Goal: Check status: Check status

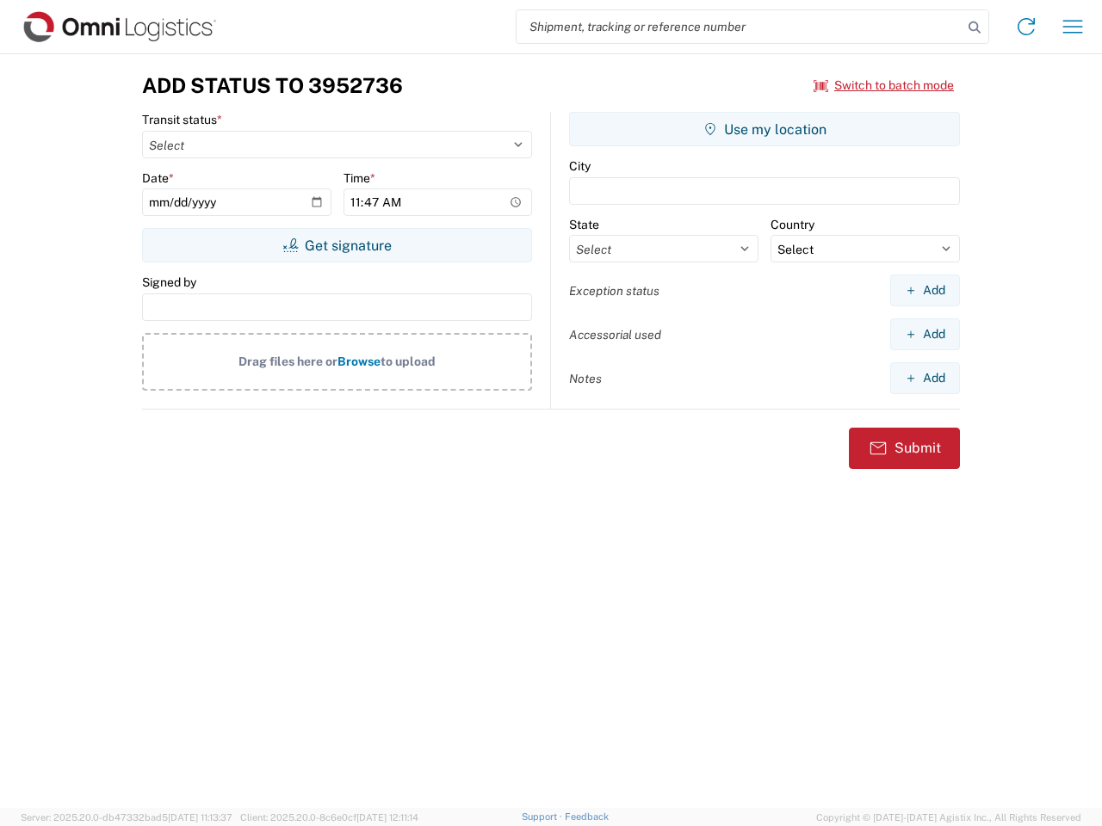
click at [739, 27] on input "search" at bounding box center [739, 26] width 446 height 33
click at [974, 28] on icon at bounding box center [974, 27] width 24 height 24
click at [1026, 27] on icon at bounding box center [1026, 27] width 28 height 28
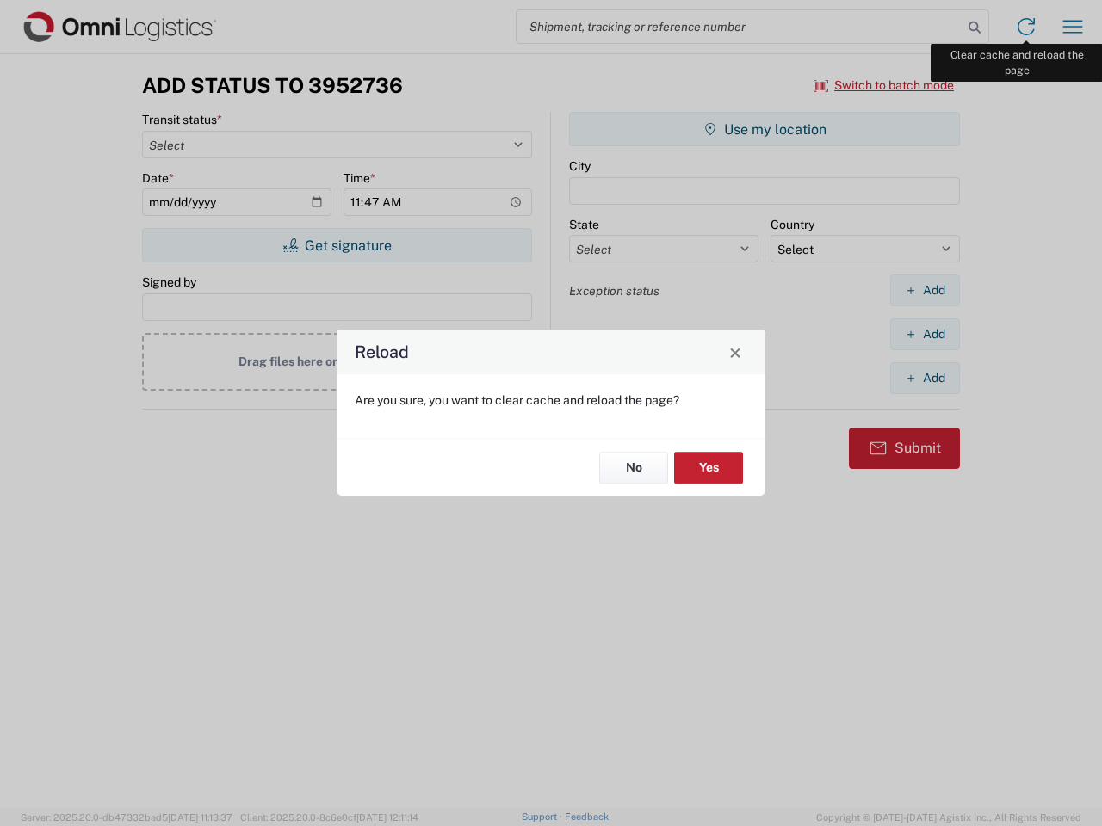
click at [1072, 27] on div "Reload Are you sure, you want to clear cache and reload the page? No Yes" at bounding box center [551, 413] width 1102 height 826
click at [884, 85] on div "Reload Are you sure, you want to clear cache and reload the page? No Yes" at bounding box center [551, 413] width 1102 height 826
click at [337, 245] on div "Reload Are you sure, you want to clear cache and reload the page? No Yes" at bounding box center [551, 413] width 1102 height 826
click at [764, 129] on div "Reload Are you sure, you want to clear cache and reload the page? No Yes" at bounding box center [551, 413] width 1102 height 826
click at [924, 290] on div "Reload Are you sure, you want to clear cache and reload the page? No Yes" at bounding box center [551, 413] width 1102 height 826
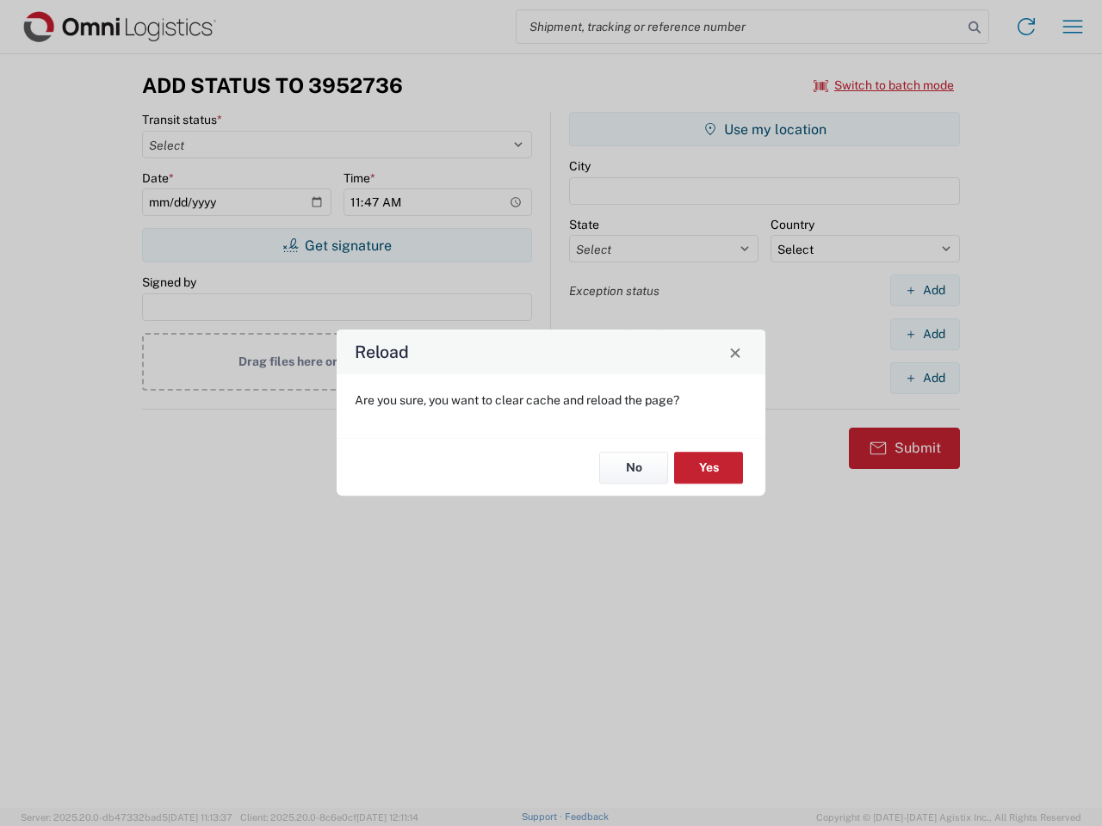
click at [924, 334] on div "Reload Are you sure, you want to clear cache and reload the page? No Yes" at bounding box center [551, 413] width 1102 height 826
click at [924, 378] on div "Reload Are you sure, you want to clear cache and reload the page? No Yes" at bounding box center [551, 413] width 1102 height 826
